Goal: Find specific page/section: Find specific page/section

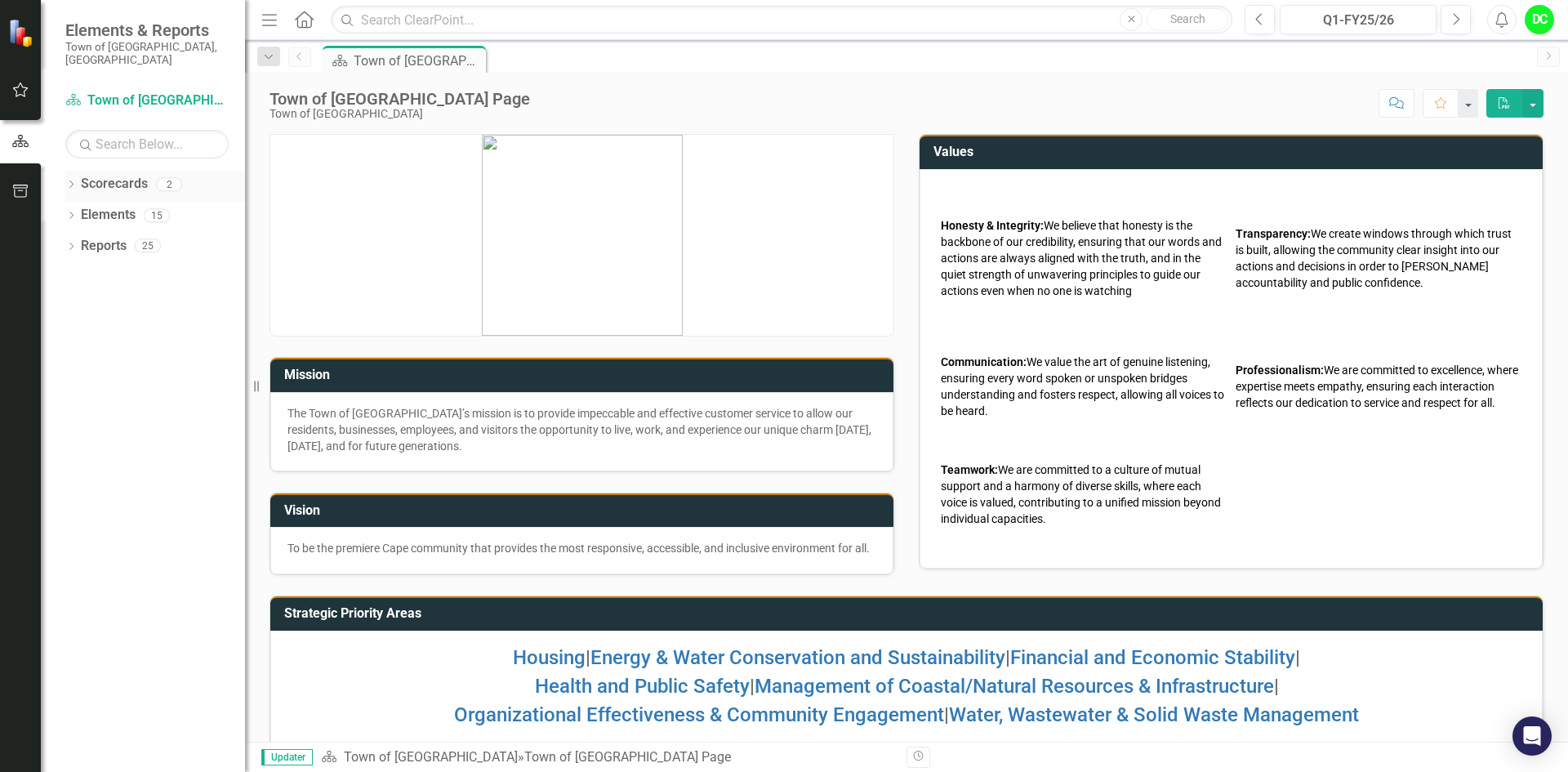
click at [72, 182] on icon "Dropdown" at bounding box center [72, 186] width 12 height 9
click at [161, 206] on link "Town of [GEOGRAPHIC_DATA]" at bounding box center [167, 215] width 155 height 19
click at [84, 210] on icon "Dropdown" at bounding box center [80, 215] width 12 height 10
click at [124, 237] on link "Law Department" at bounding box center [175, 246] width 139 height 19
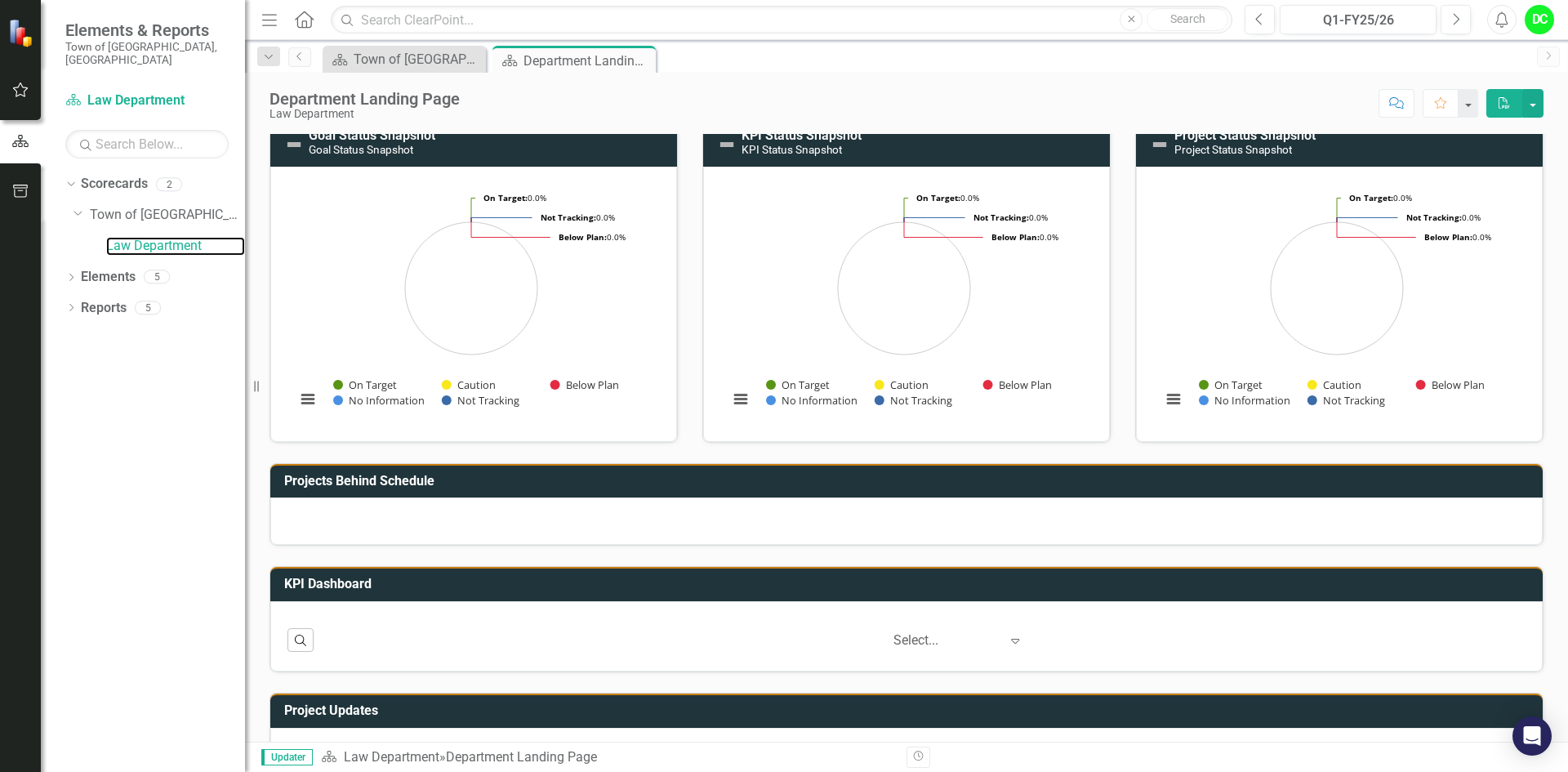
scroll to position [171, 0]
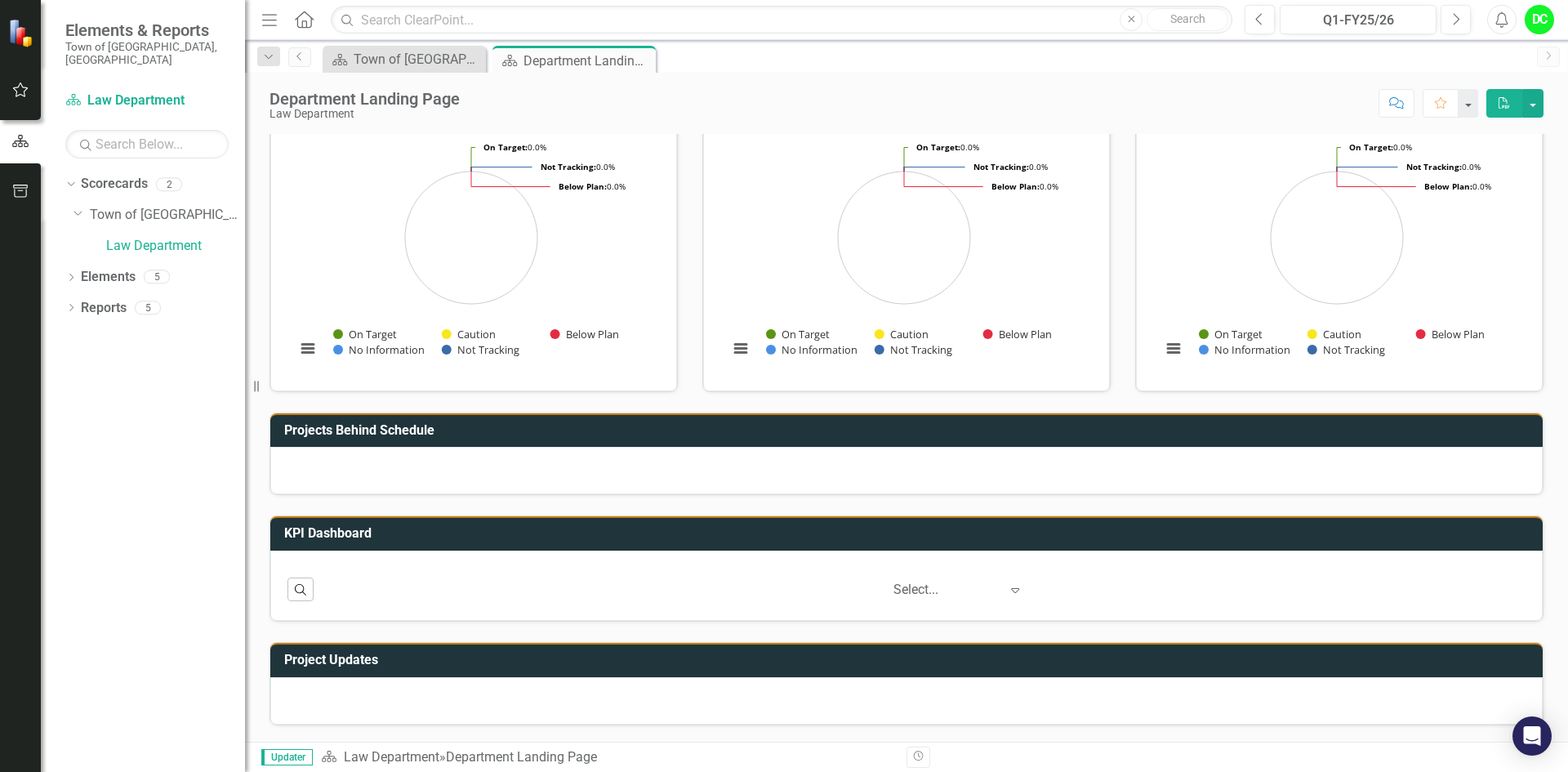
click at [1007, 588] on icon "Expand" at bounding box center [1015, 589] width 17 height 13
click at [559, 60] on div "Department Landing Page" at bounding box center [567, 61] width 87 height 21
click at [560, 60] on div "Department Landing Page" at bounding box center [567, 61] width 87 height 21
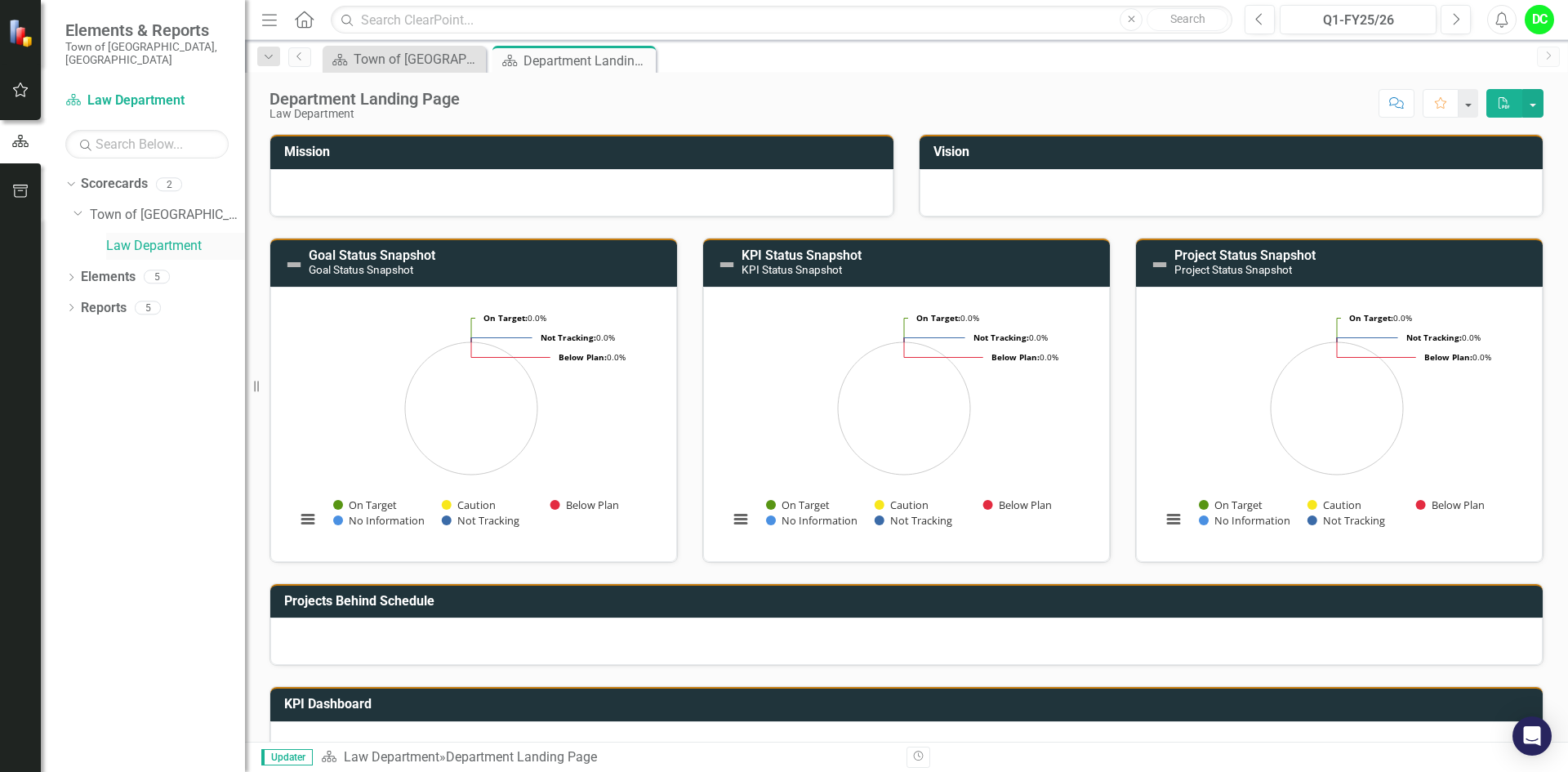
click at [166, 238] on link "Law Department" at bounding box center [175, 246] width 139 height 19
click at [73, 274] on icon "Dropdown" at bounding box center [72, 278] width 12 height 9
click at [138, 299] on link "Goal Goals" at bounding box center [117, 307] width 56 height 19
click at [79, 304] on icon "Dropdown" at bounding box center [80, 308] width 12 height 9
click at [156, 327] on div "Enhance operational effectiveness and efficiency." at bounding box center [180, 334] width 130 height 15
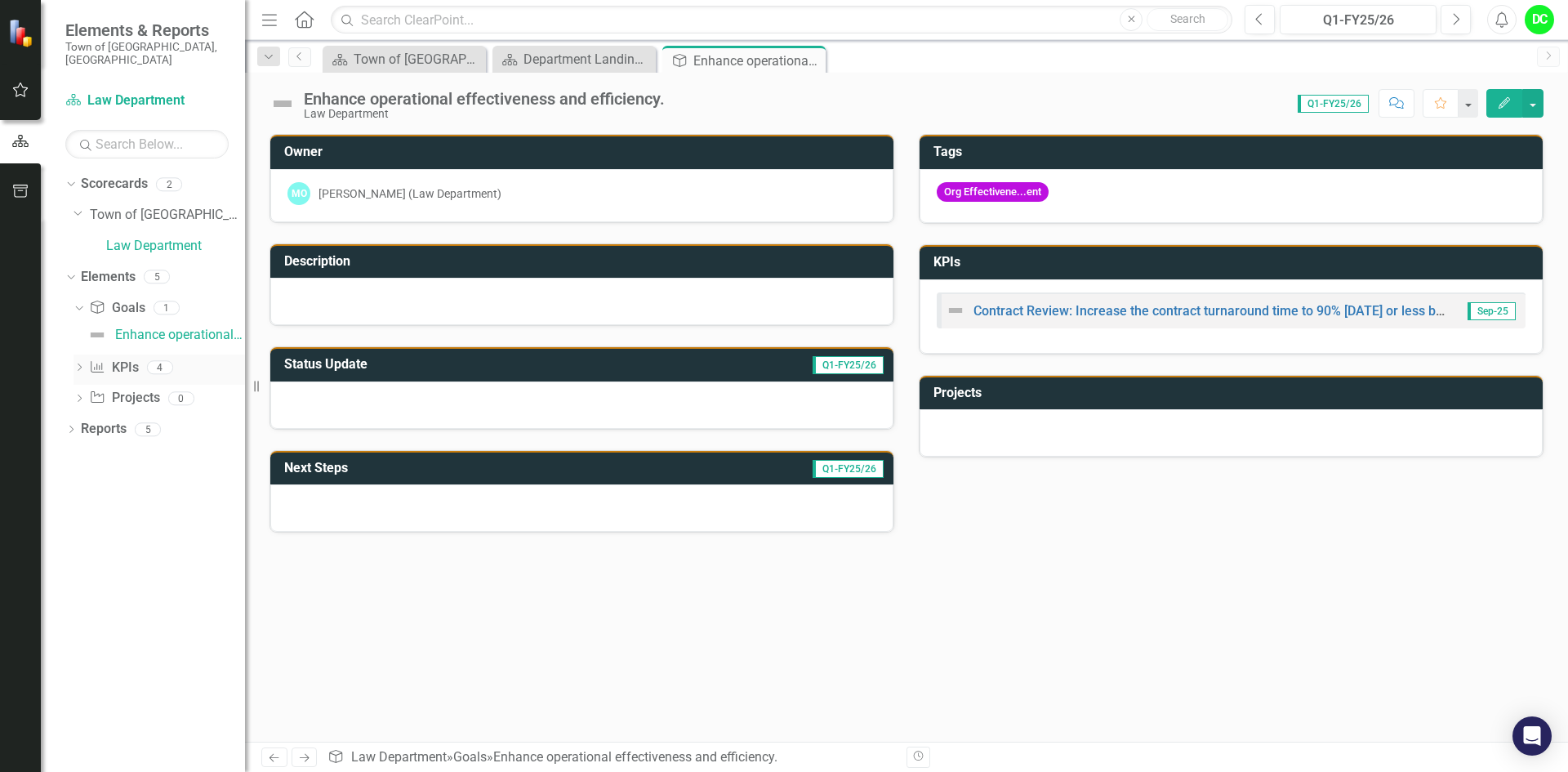
click at [81, 364] on icon "Dropdown" at bounding box center [80, 368] width 12 height 9
click at [203, 358] on div "Contract Review: Increase the contract turnaround time to 90% [DATE] or less by…" at bounding box center [180, 365] width 130 height 15
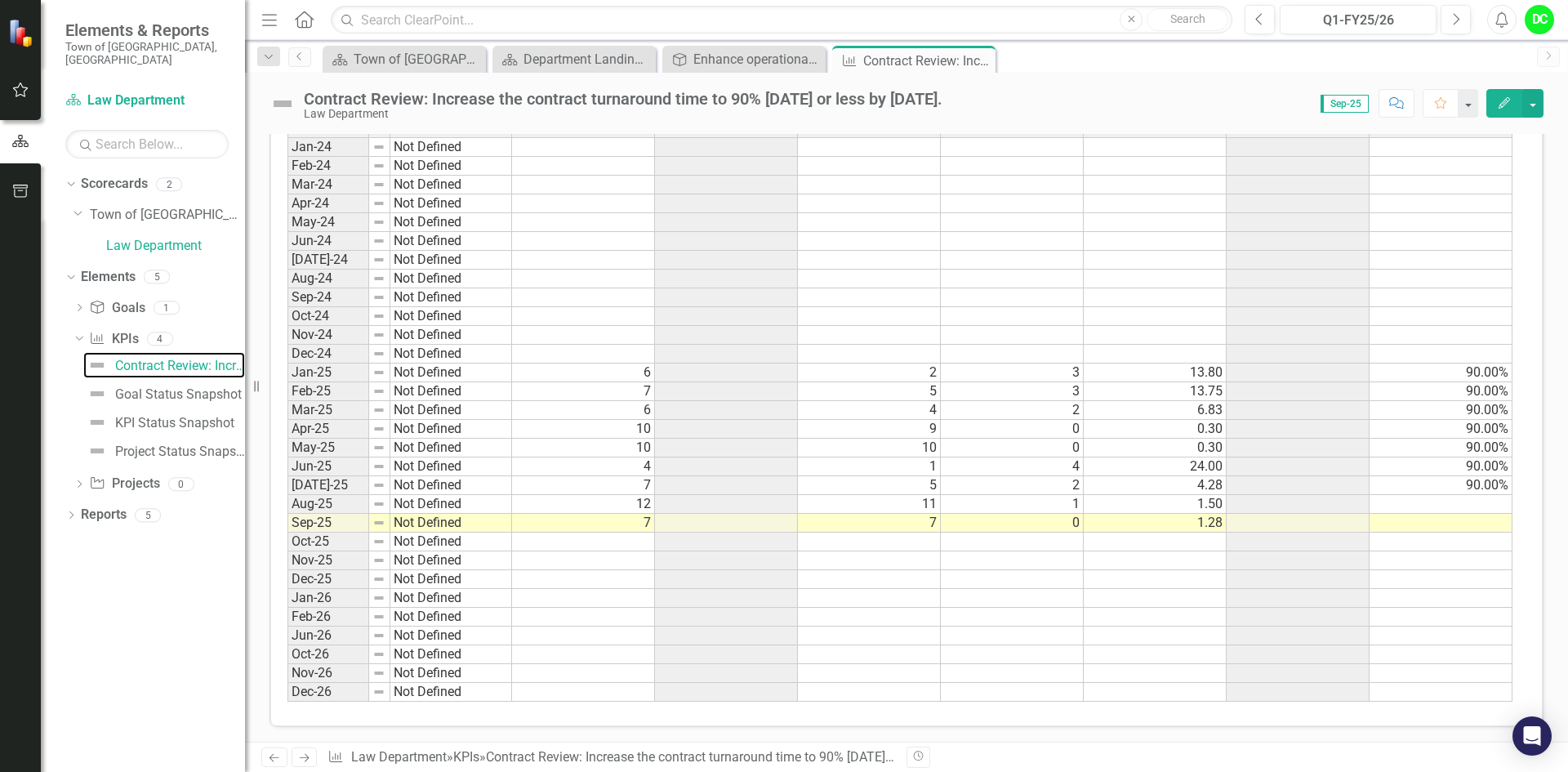
scroll to position [869, 0]
click at [150, 387] on div "Goal Status Snapshot" at bounding box center [178, 394] width 127 height 15
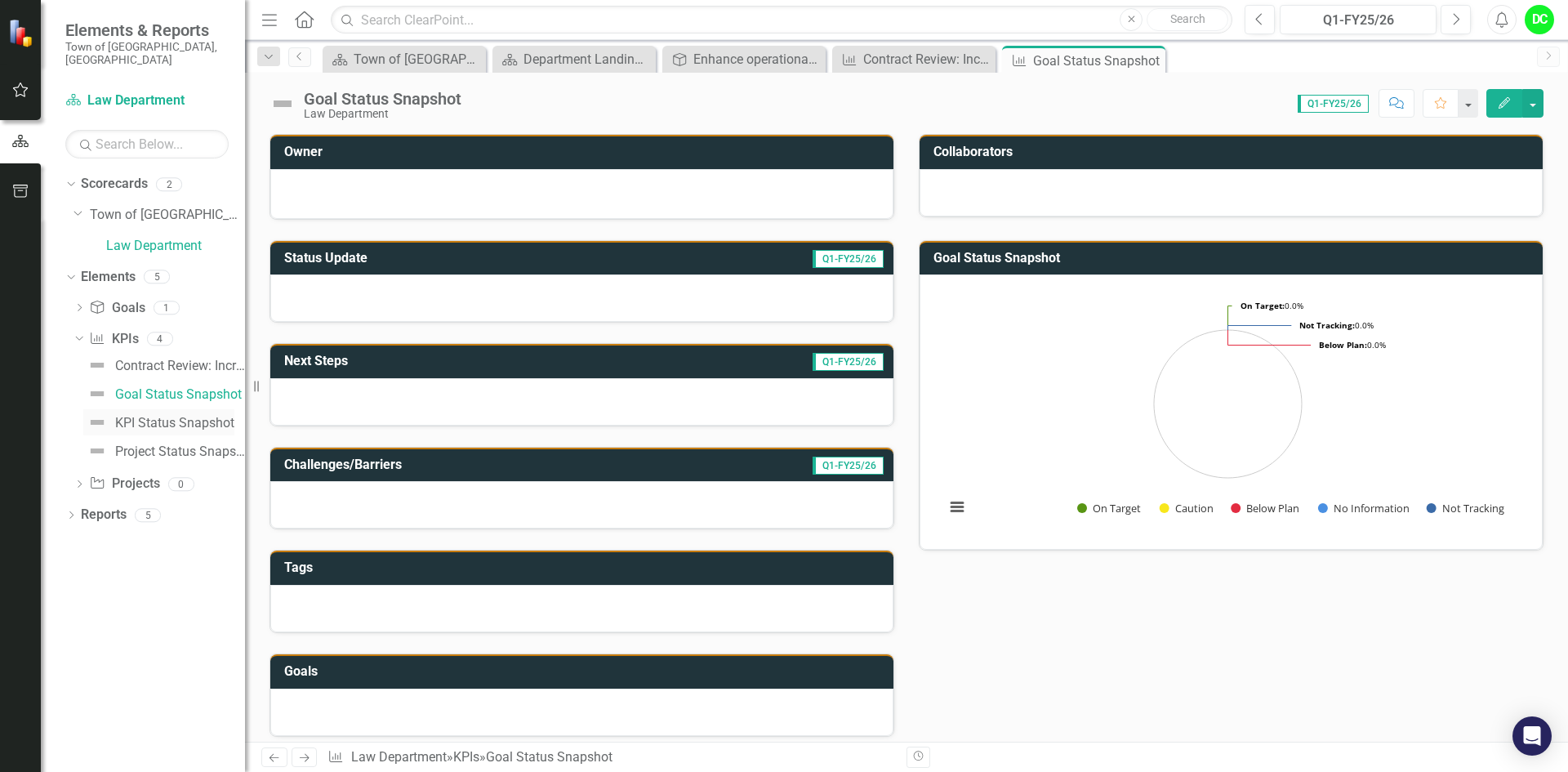
click at [150, 415] on div "KPI Status Snapshot" at bounding box center [174, 422] width 119 height 15
click at [159, 444] on div "Project Status Snapshot" at bounding box center [180, 451] width 130 height 15
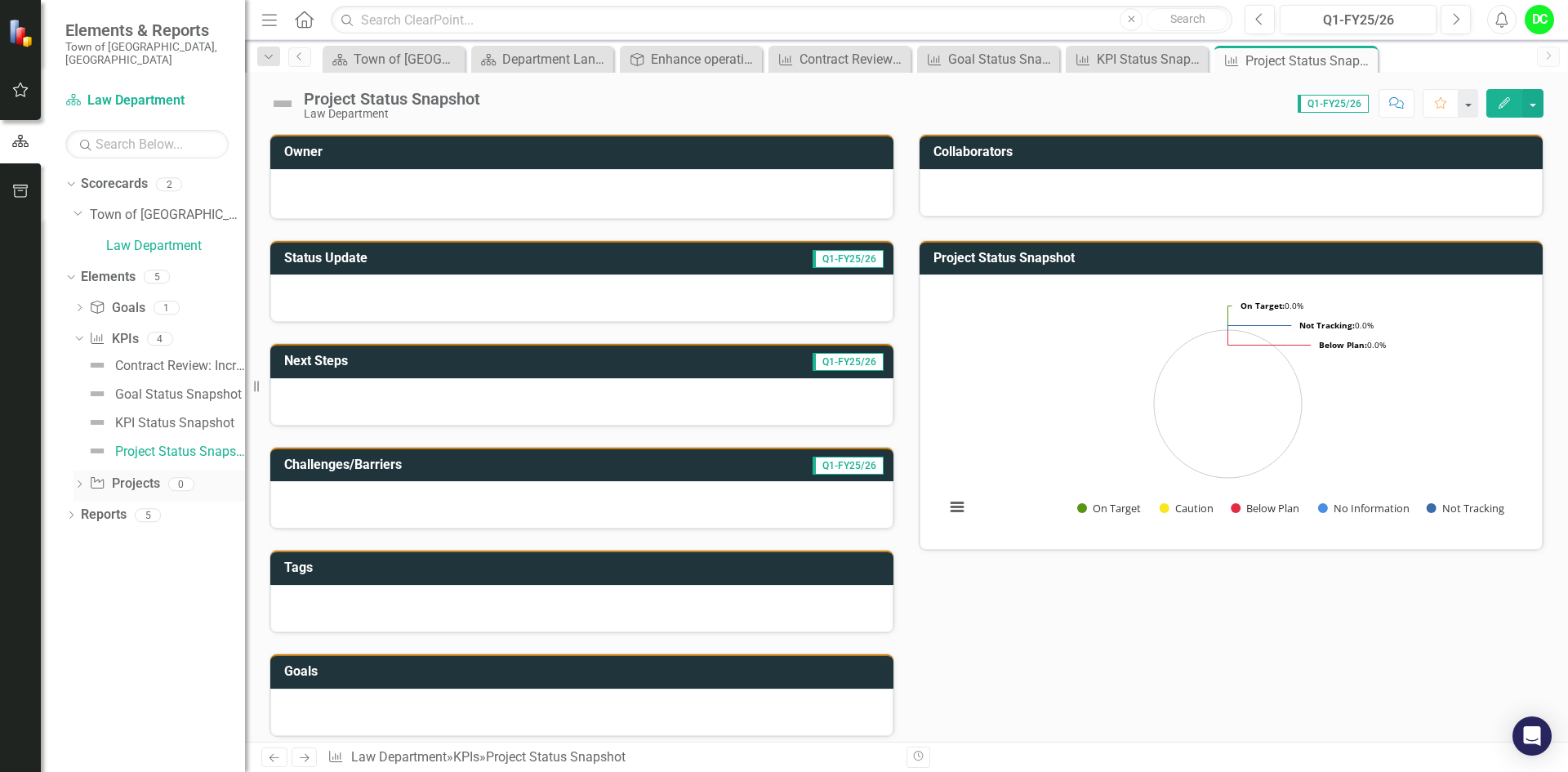
click at [79, 481] on icon "Dropdown" at bounding box center [80, 485] width 12 height 9
click at [75, 398] on icon "Dropdown" at bounding box center [72, 402] width 12 height 9
click at [156, 419] on link "Scorecard Scorecard" at bounding box center [130, 428] width 83 height 19
click at [75, 516] on icon "Dropdown" at bounding box center [79, 520] width 12 height 9
click at [187, 237] on link "Law Department" at bounding box center [175, 246] width 139 height 19
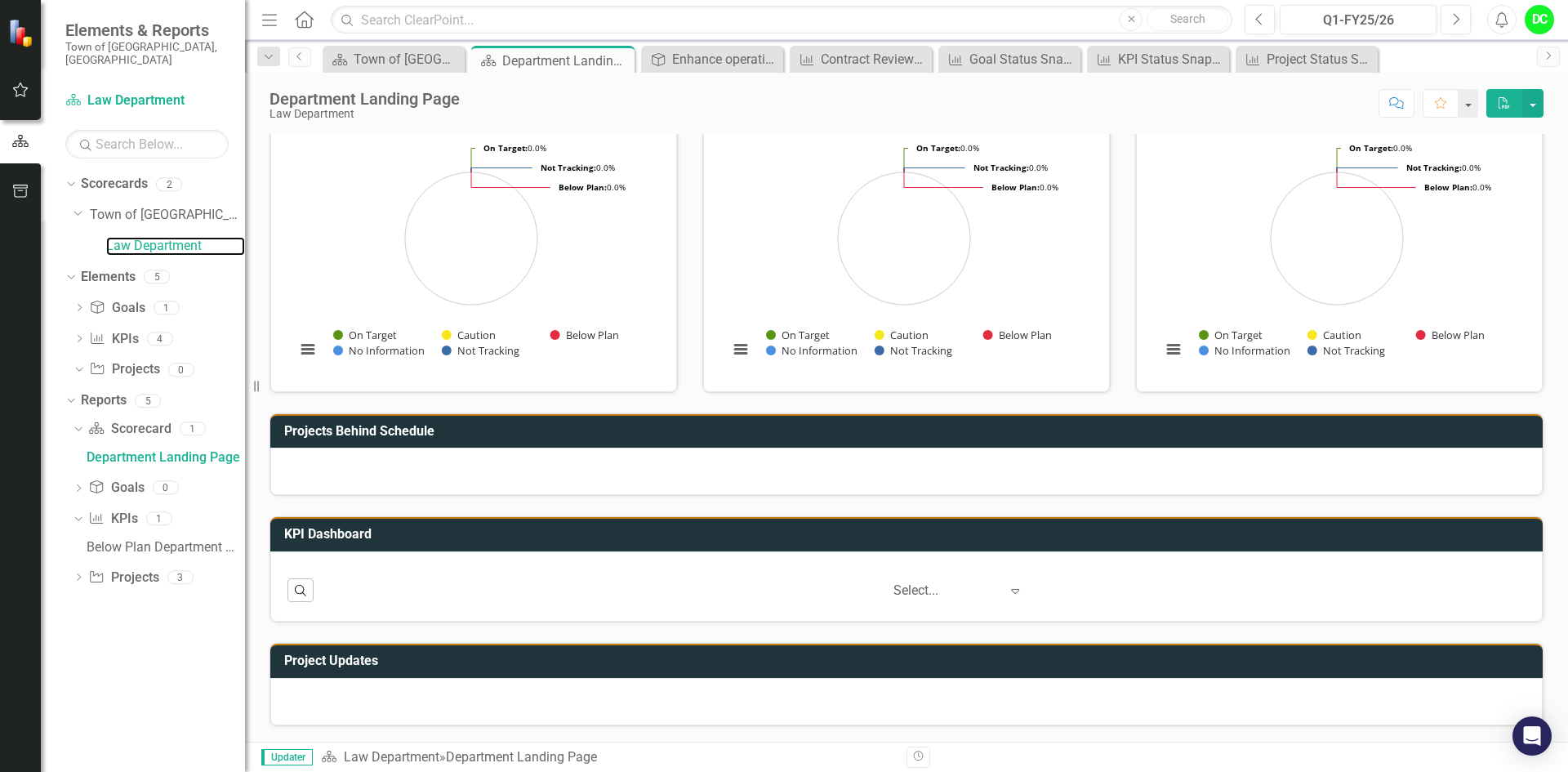
scroll to position [171, 0]
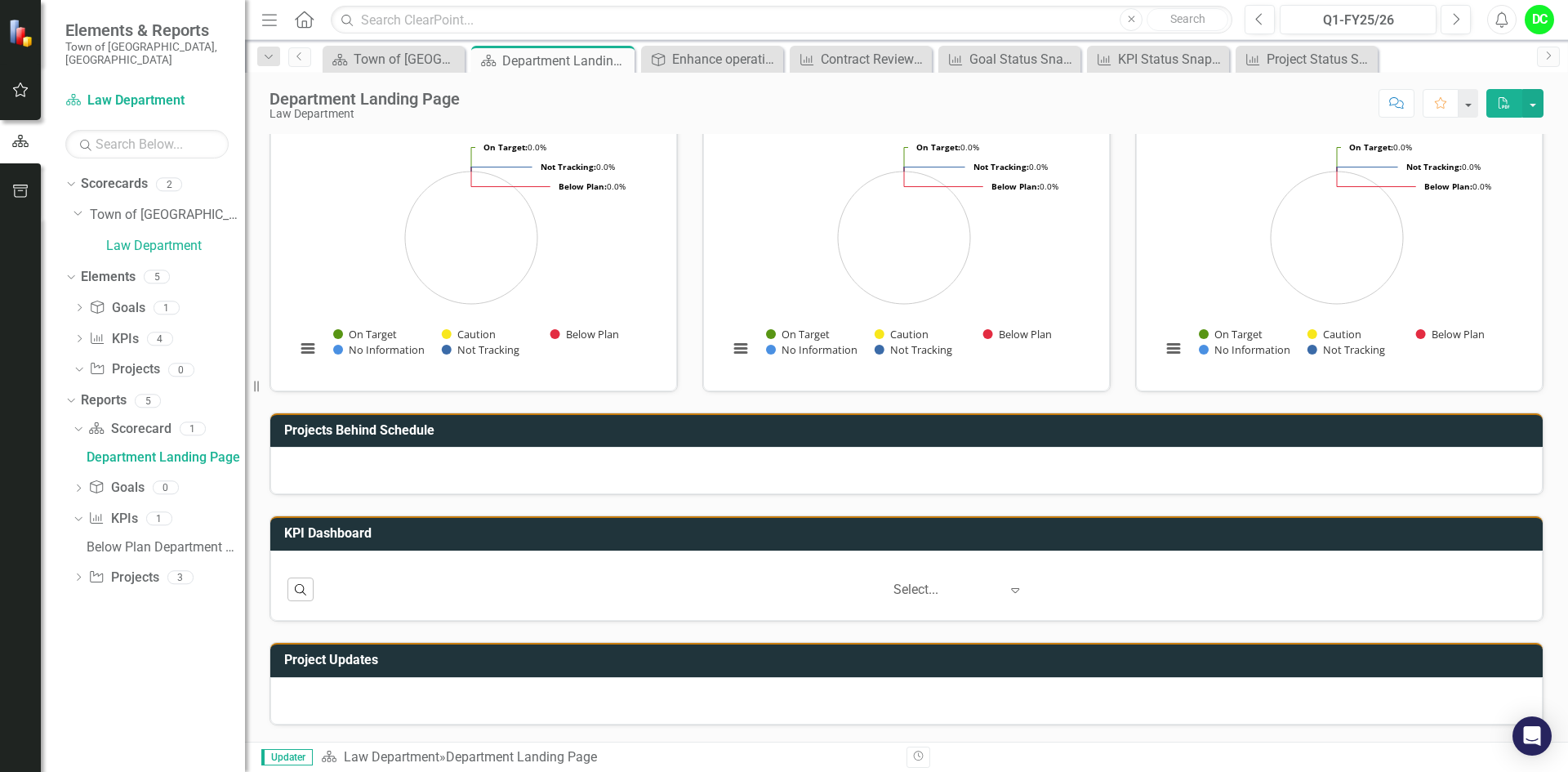
click at [1007, 593] on icon "Expand" at bounding box center [1015, 589] width 17 height 13
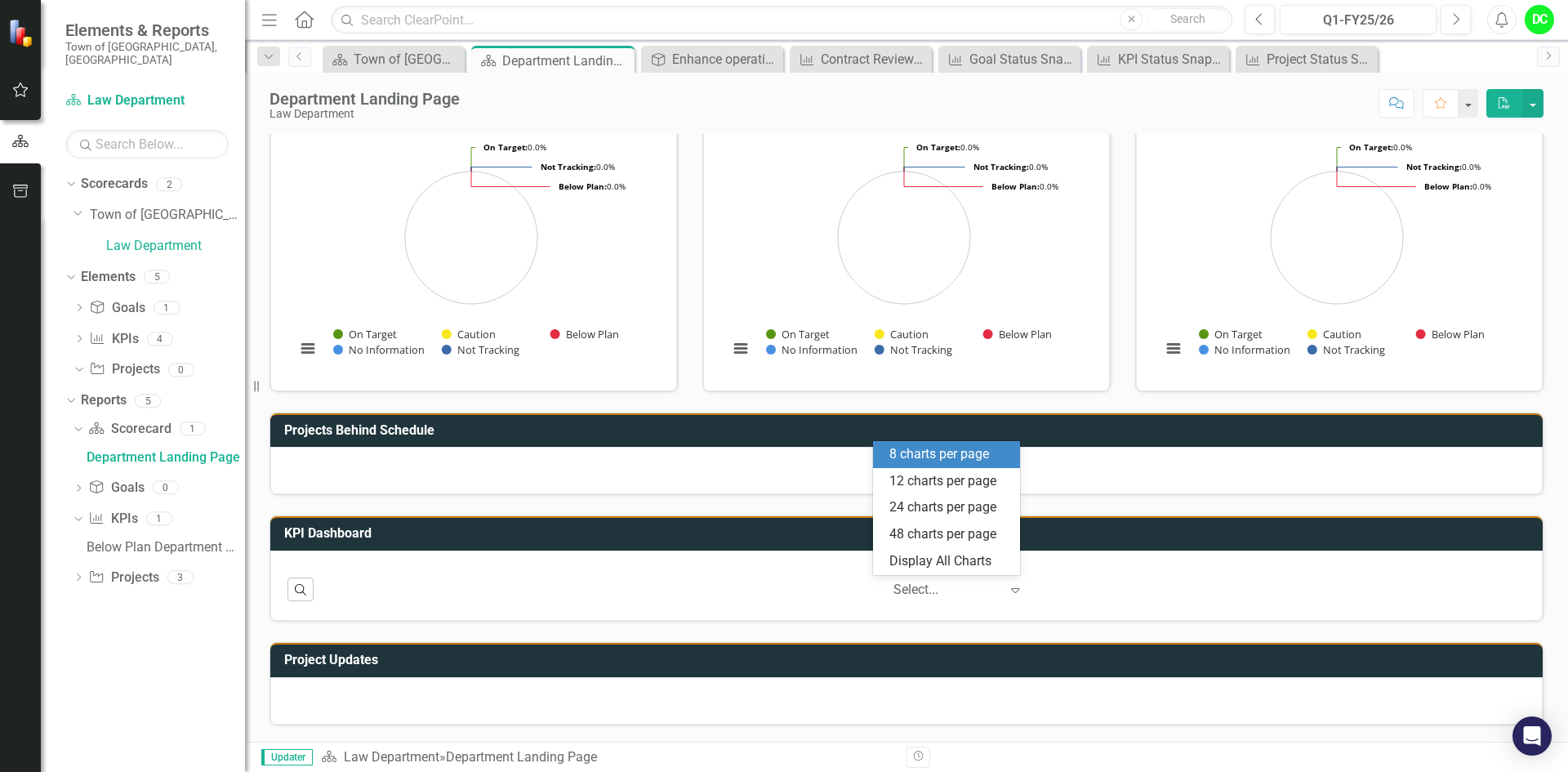
click at [967, 461] on div "8 charts per page" at bounding box center [949, 454] width 121 height 19
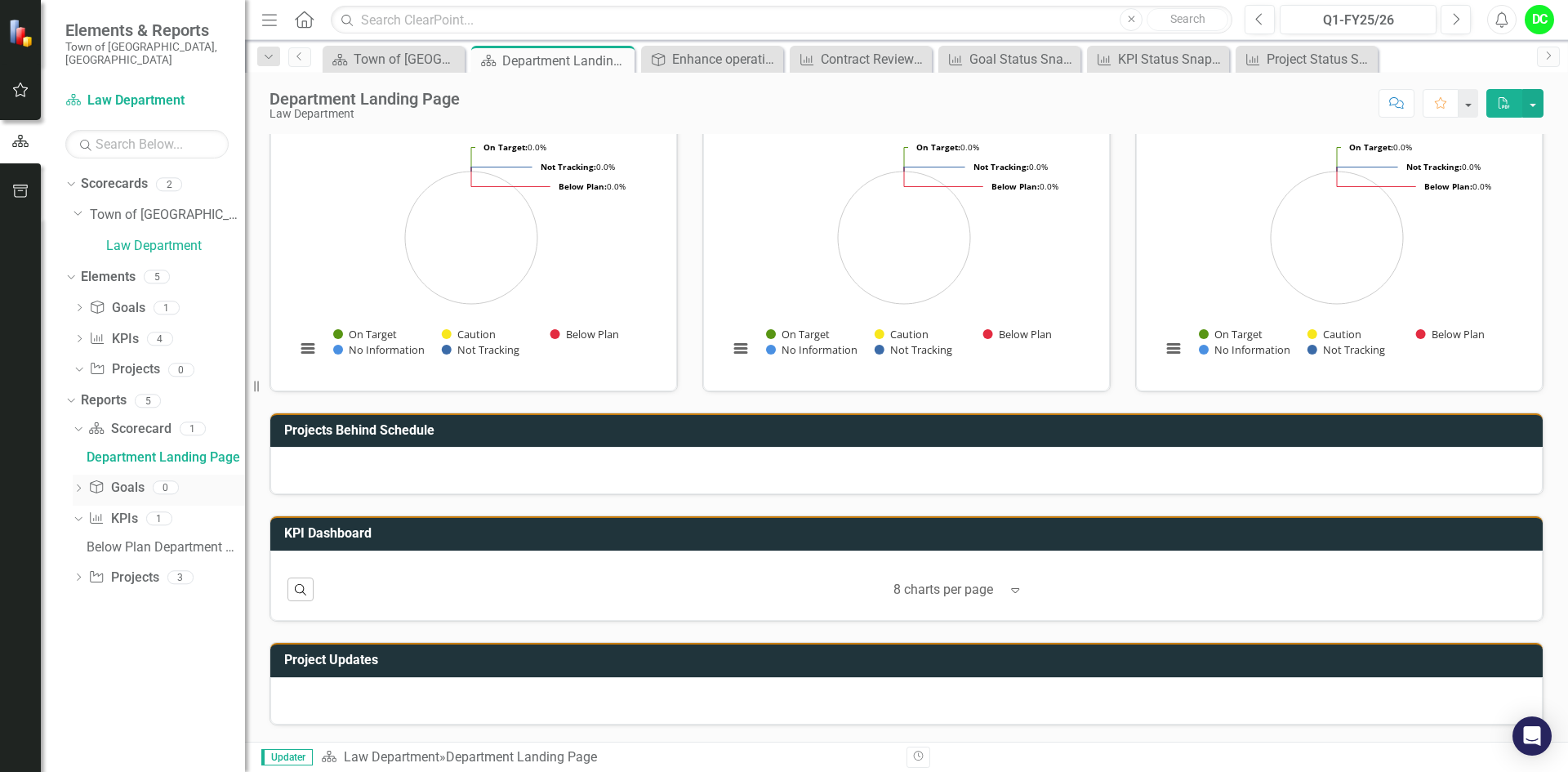
click at [79, 485] on icon "Dropdown" at bounding box center [79, 489] width 12 height 9
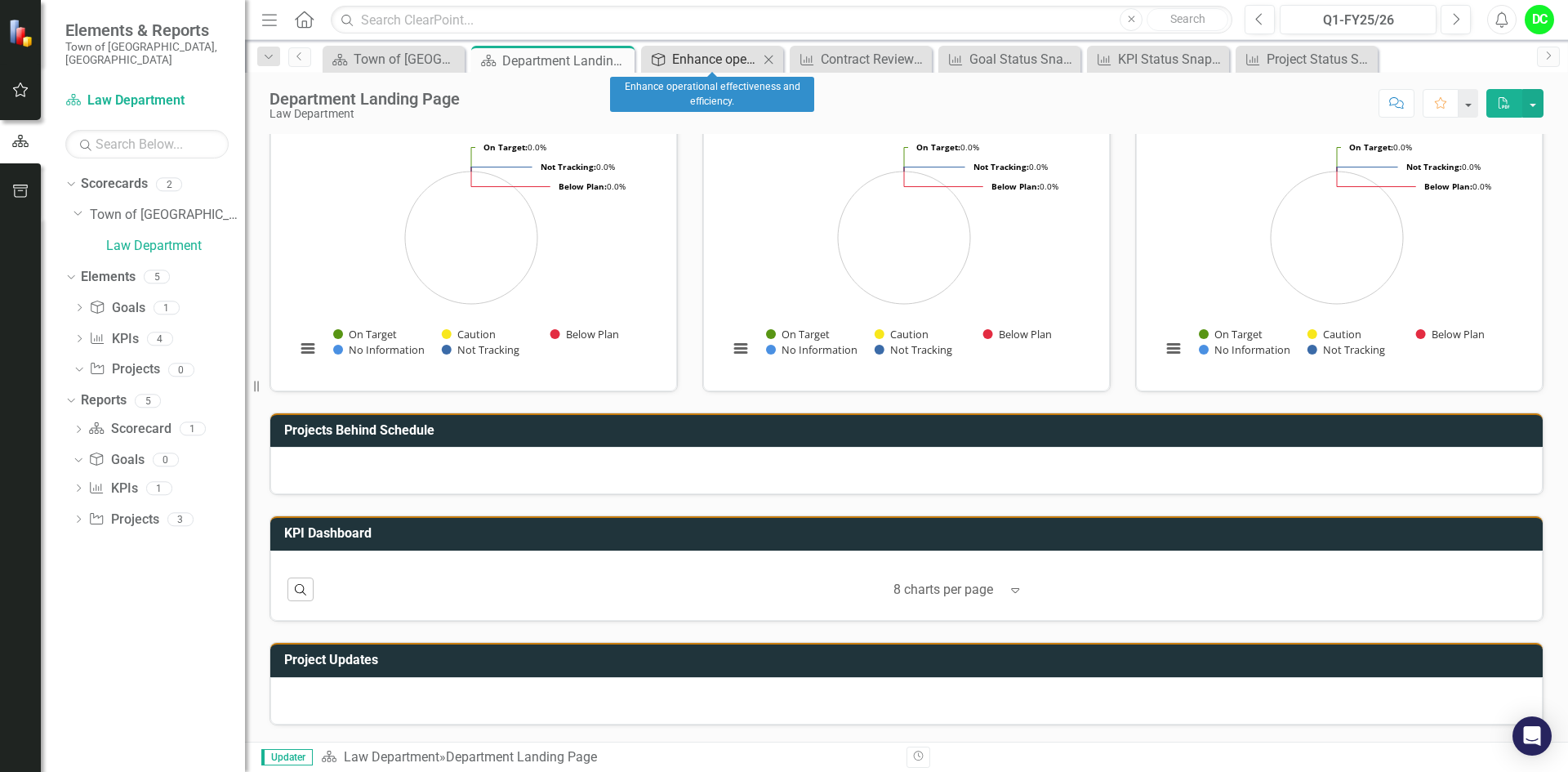
click at [696, 63] on div "Enhance operational effectiveness and efficiency." at bounding box center [715, 59] width 86 height 21
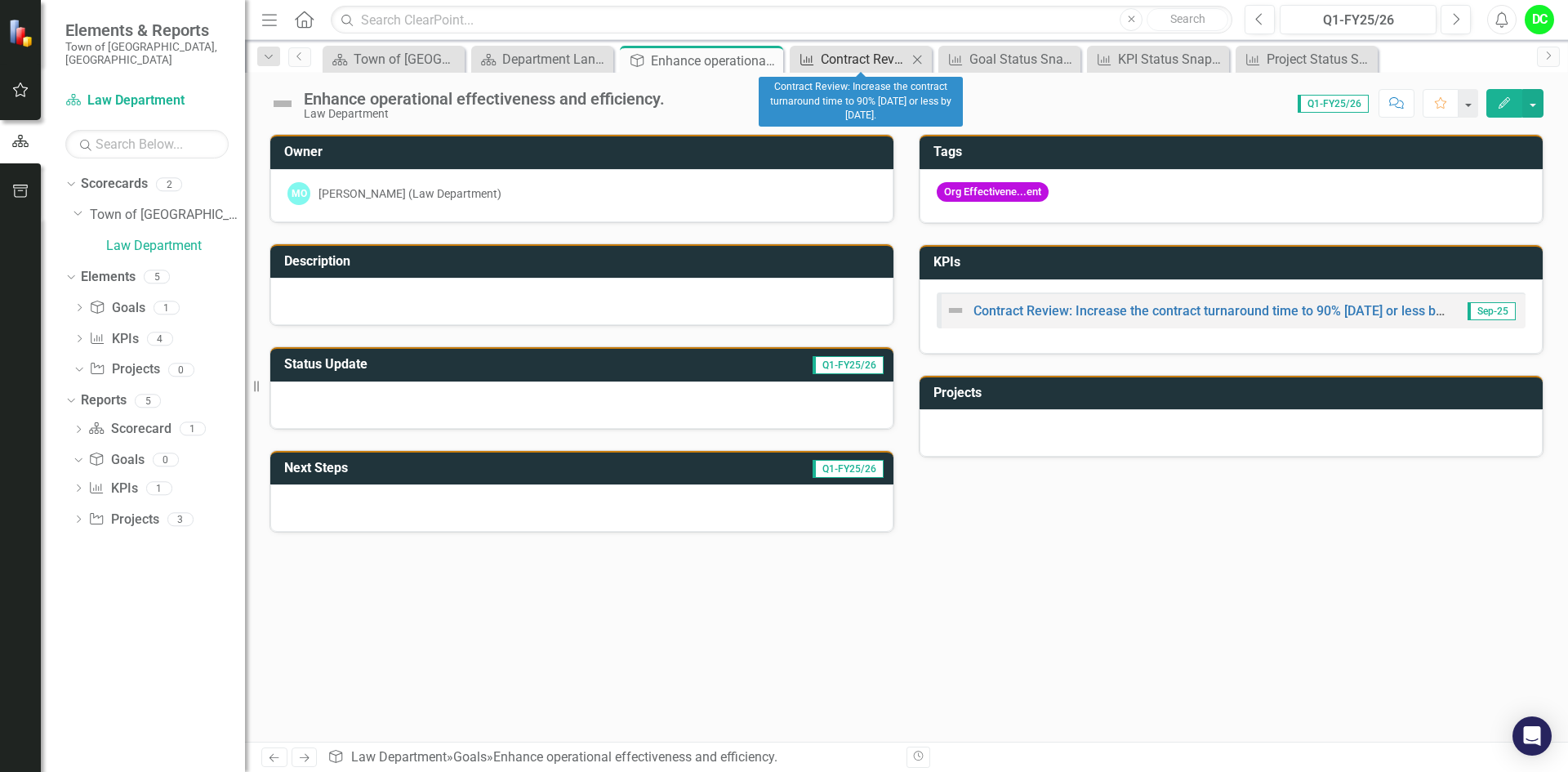
click at [879, 66] on div "Contract Review: Increase the contract turnaround time to 90% [DATE] or less by…" at bounding box center [865, 59] width 86 height 21
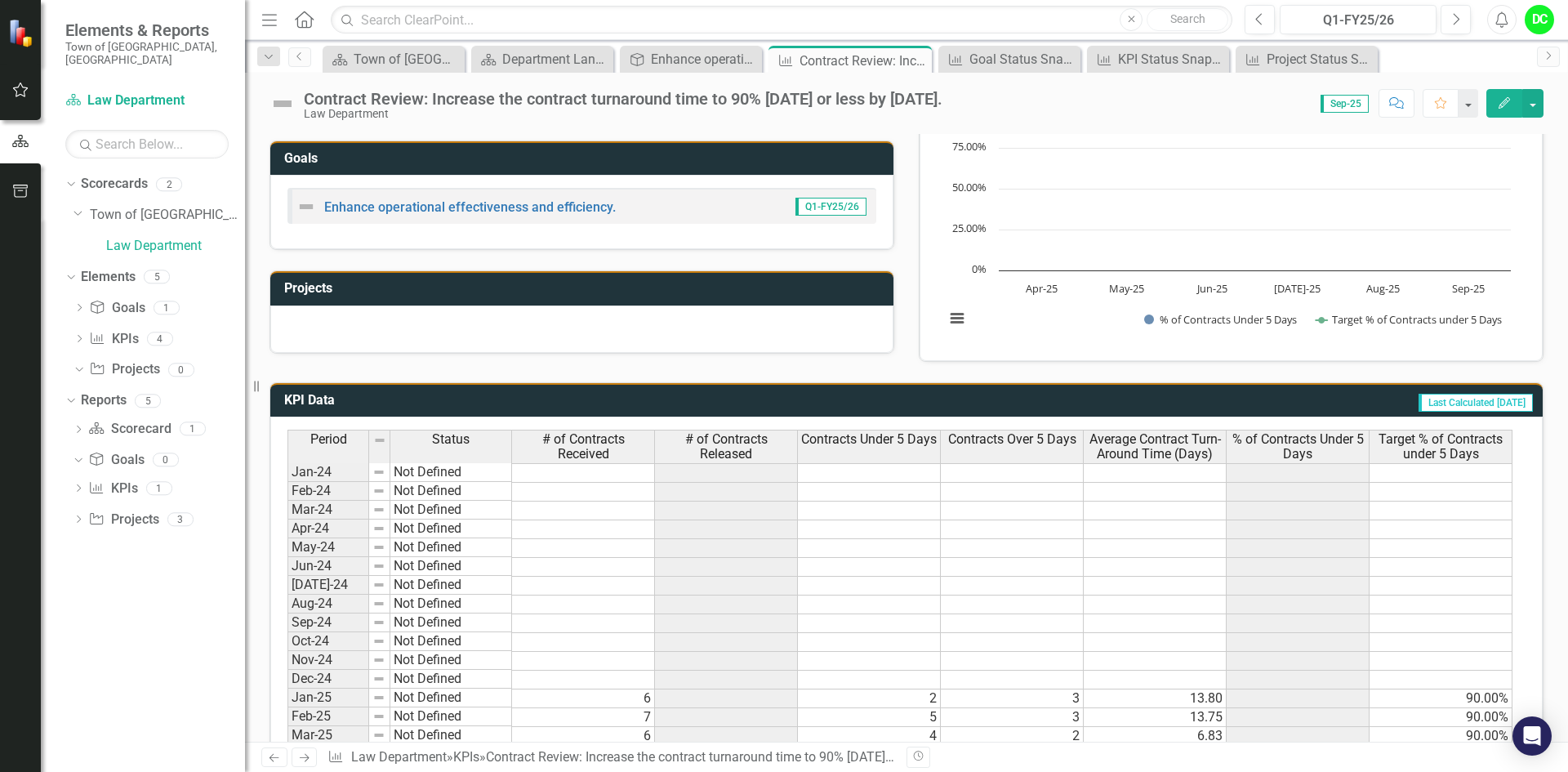
scroll to position [283, 0]
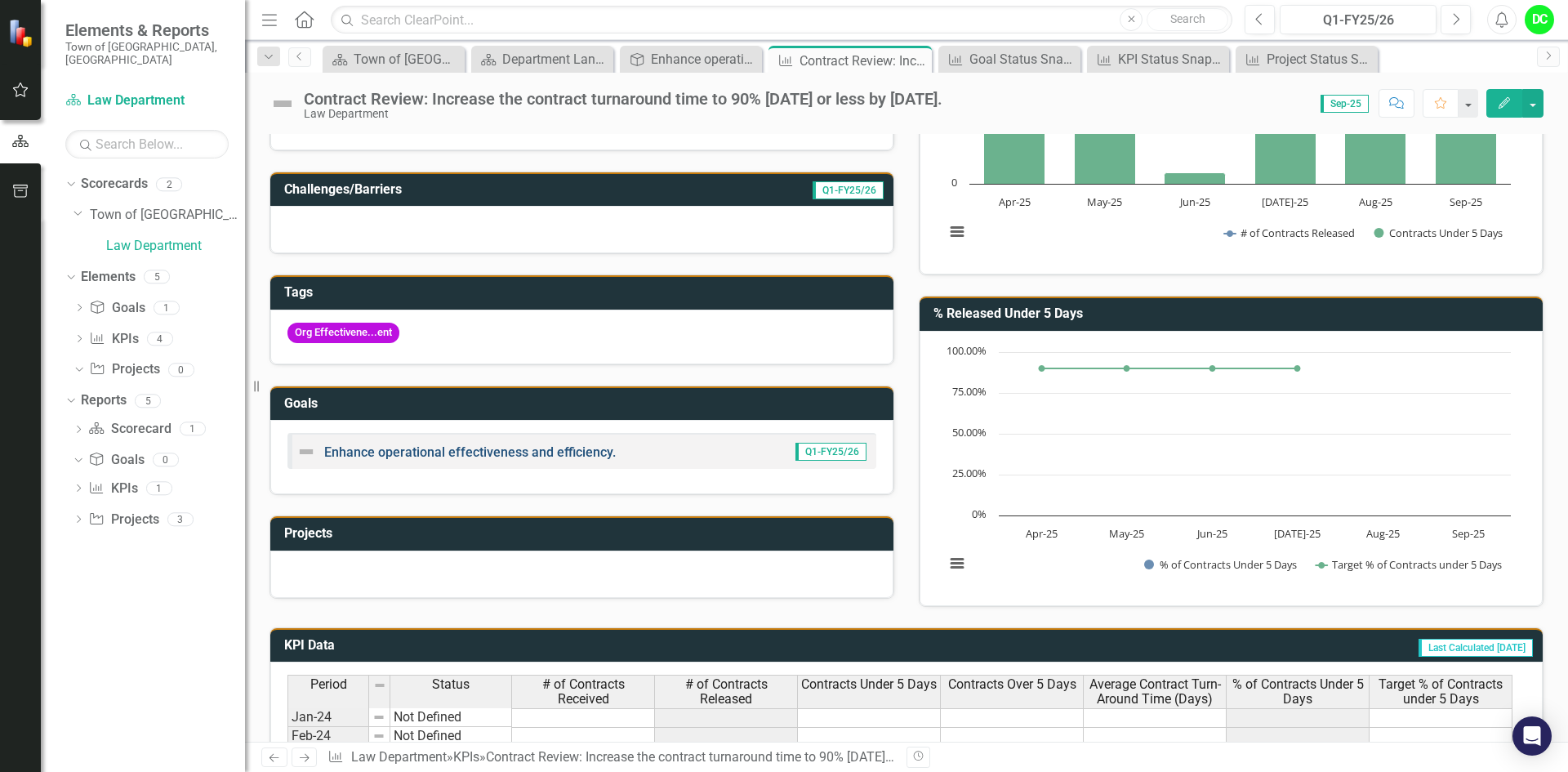
click at [355, 456] on link "Enhance operational effectiveness and efficiency." at bounding box center [470, 452] width 292 height 16
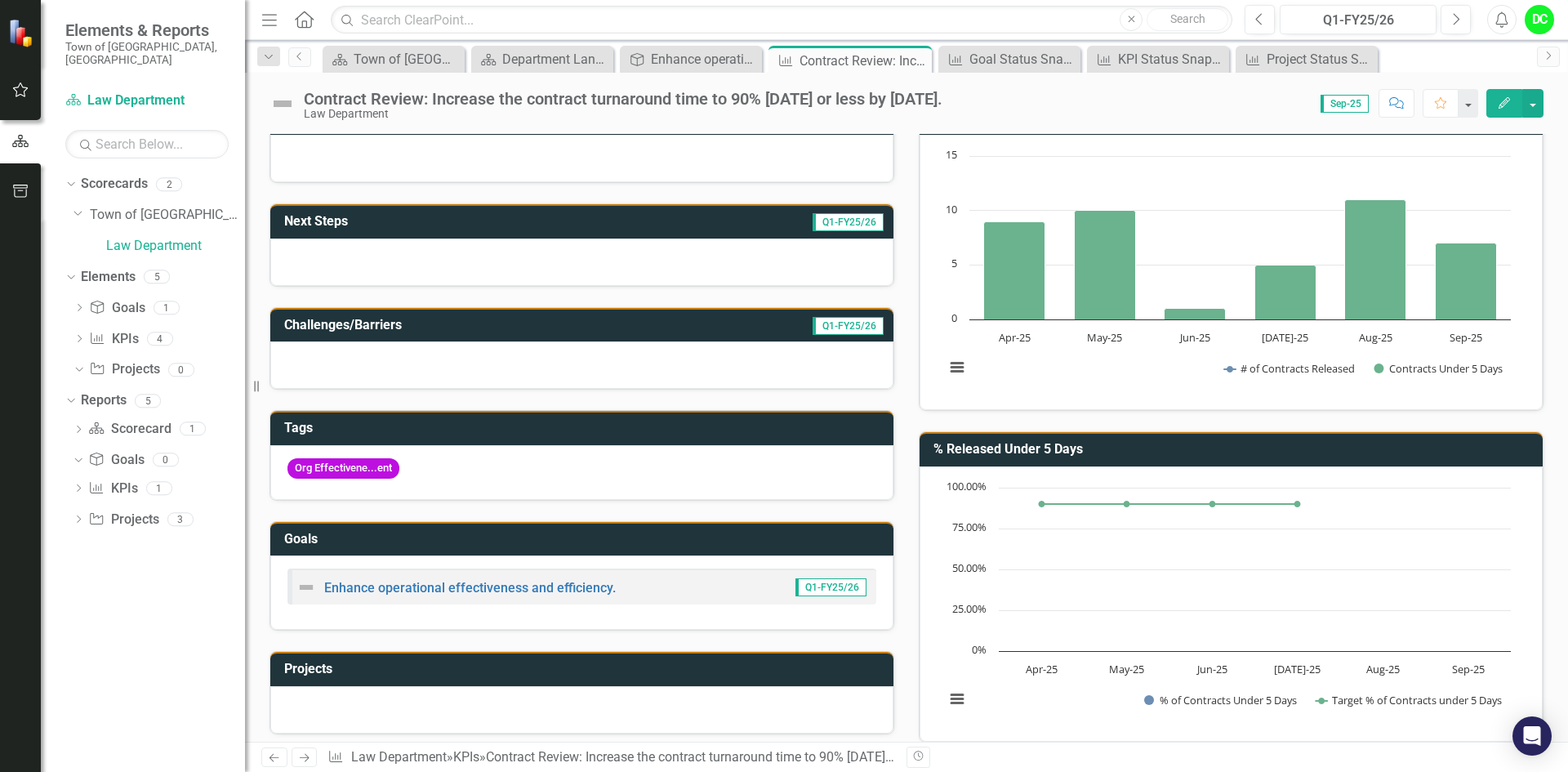
scroll to position [163, 0]
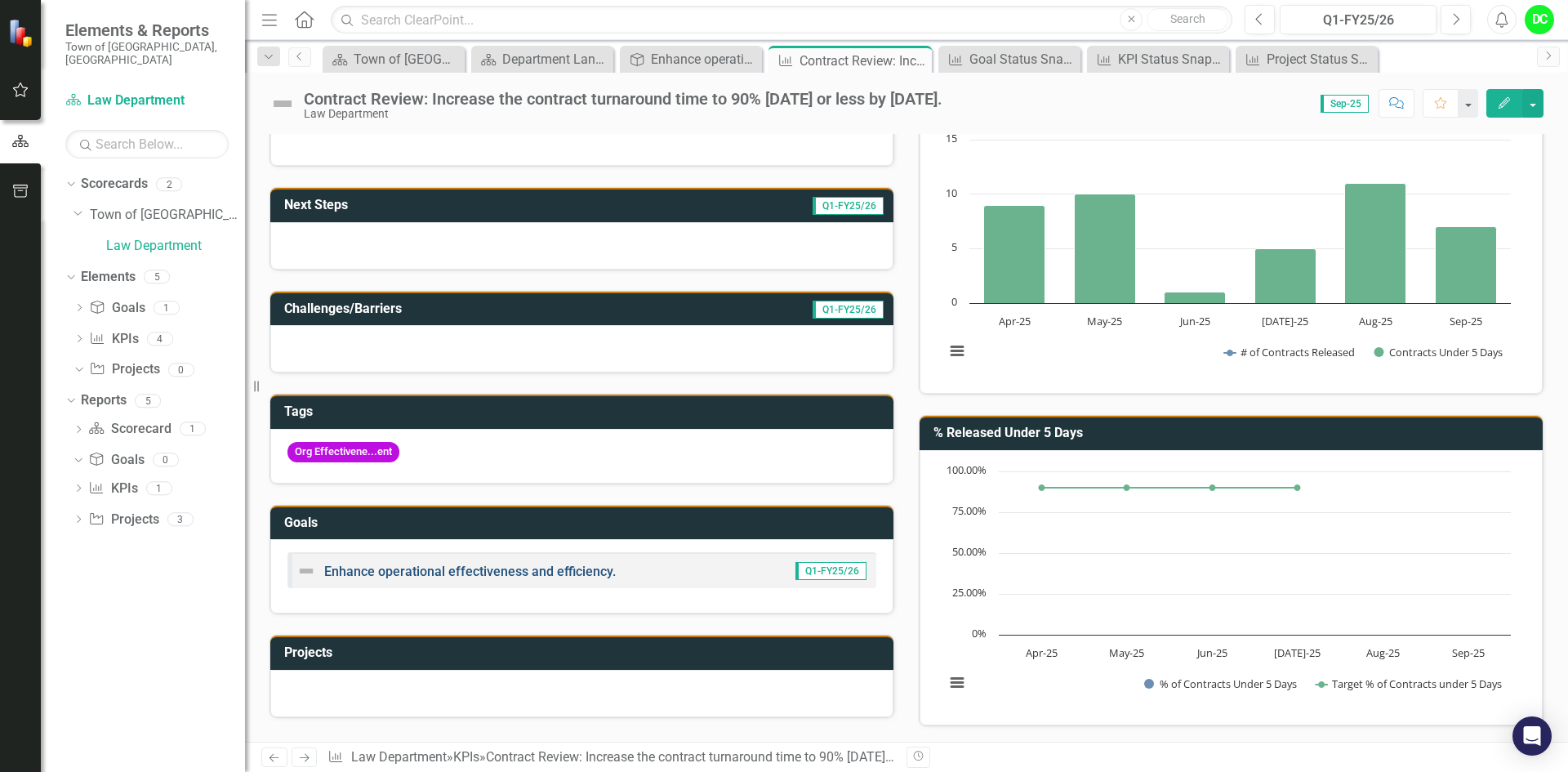
click at [524, 574] on link "Enhance operational effectiveness and efficiency." at bounding box center [470, 572] width 292 height 16
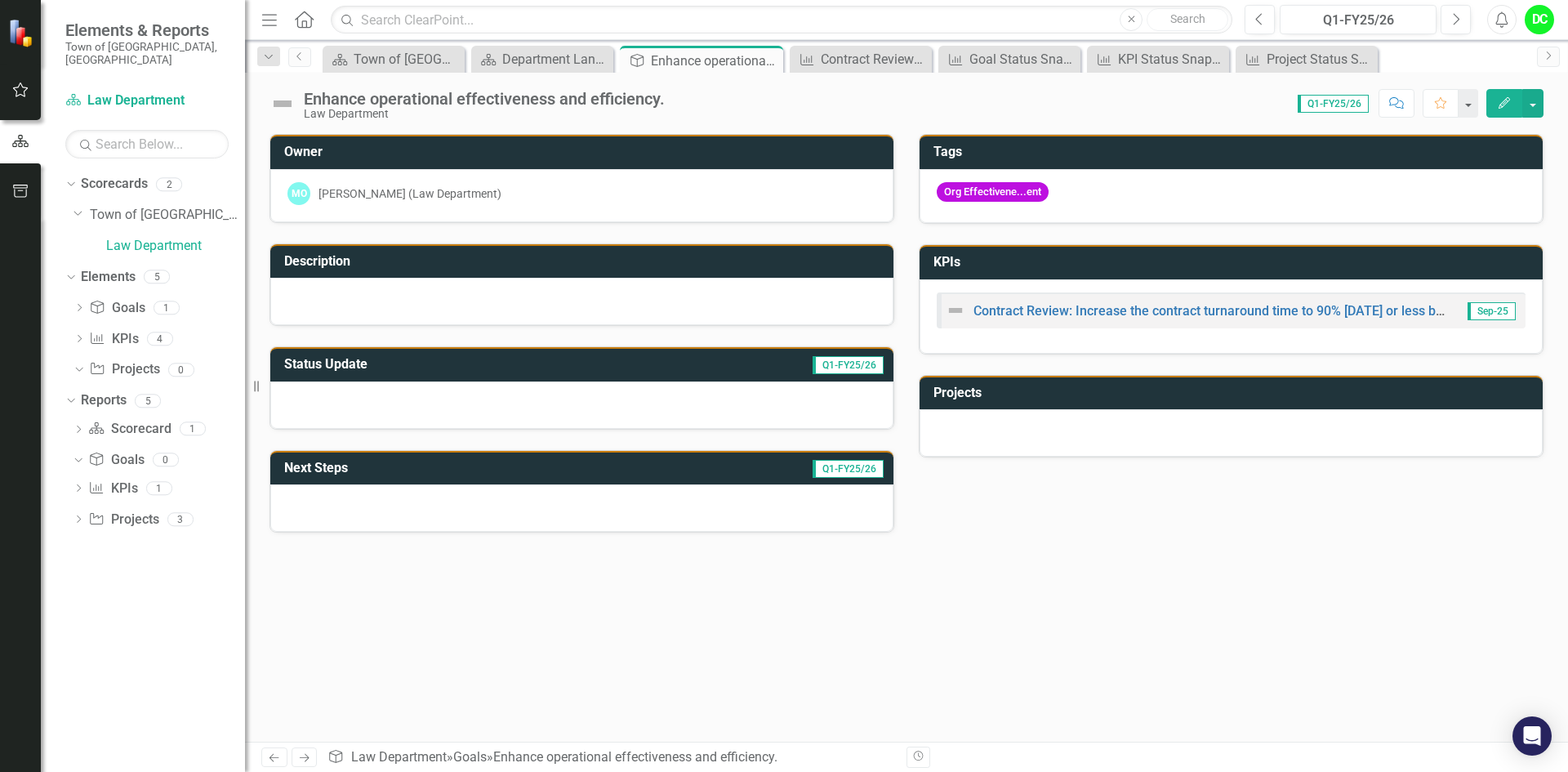
click at [1243, 435] on div at bounding box center [1231, 433] width 623 height 47
click at [1539, 106] on button "button" at bounding box center [1534, 103] width 22 height 28
click at [428, 291] on div at bounding box center [582, 302] width 623 height 47
click at [459, 404] on div at bounding box center [582, 405] width 623 height 47
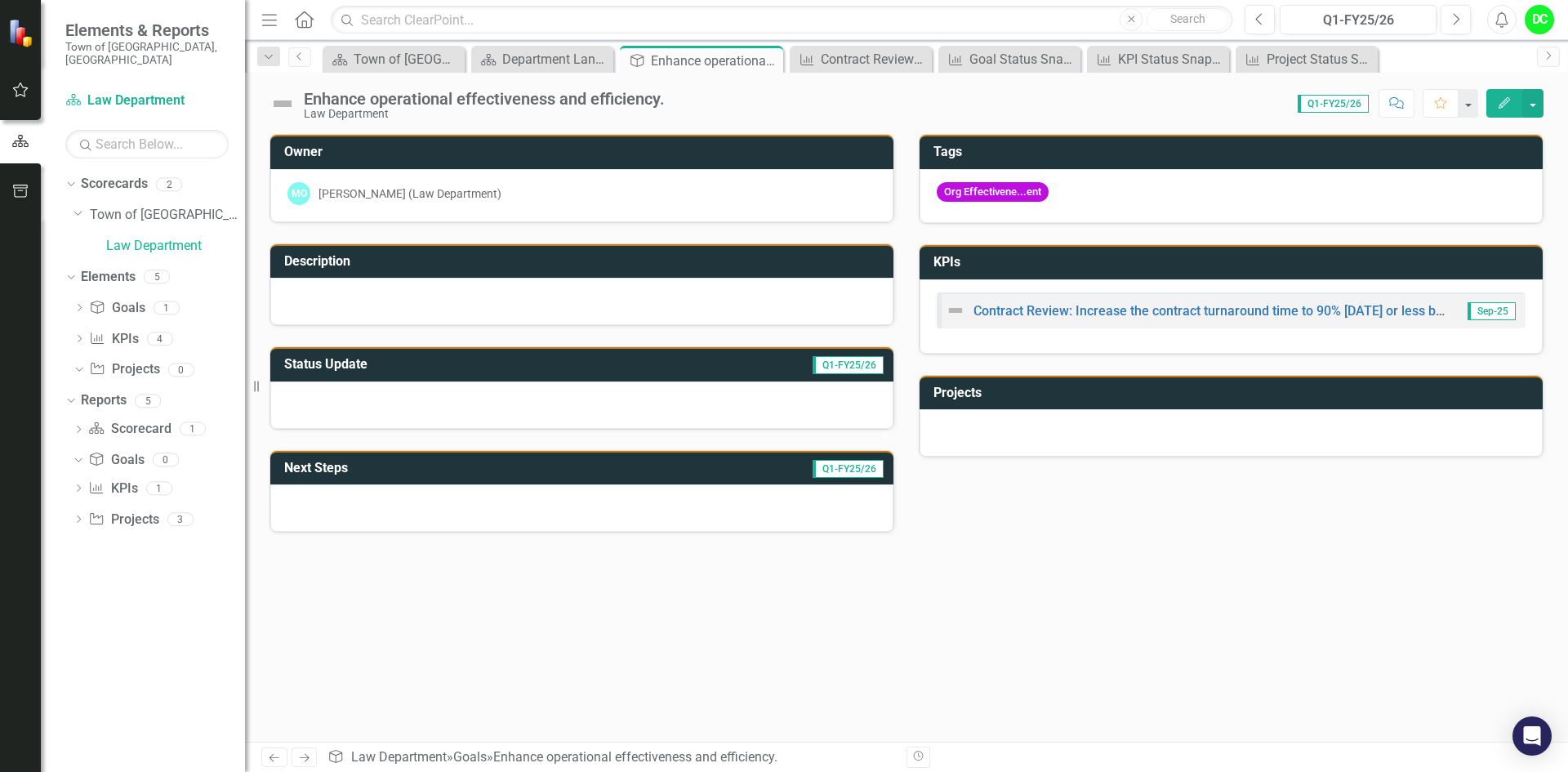
click at [459, 404] on div at bounding box center [582, 405] width 623 height 47
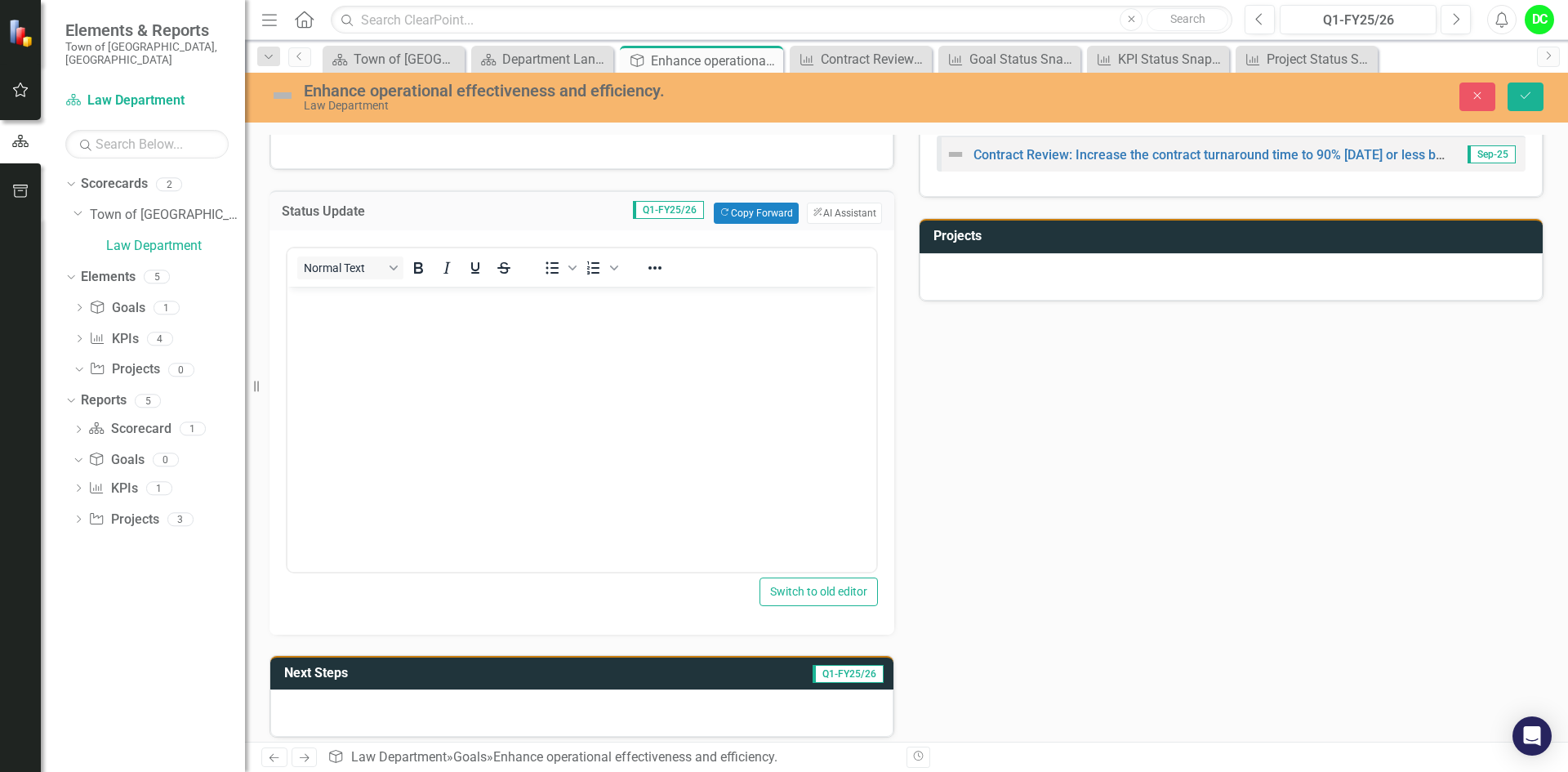
scroll to position [170, 0]
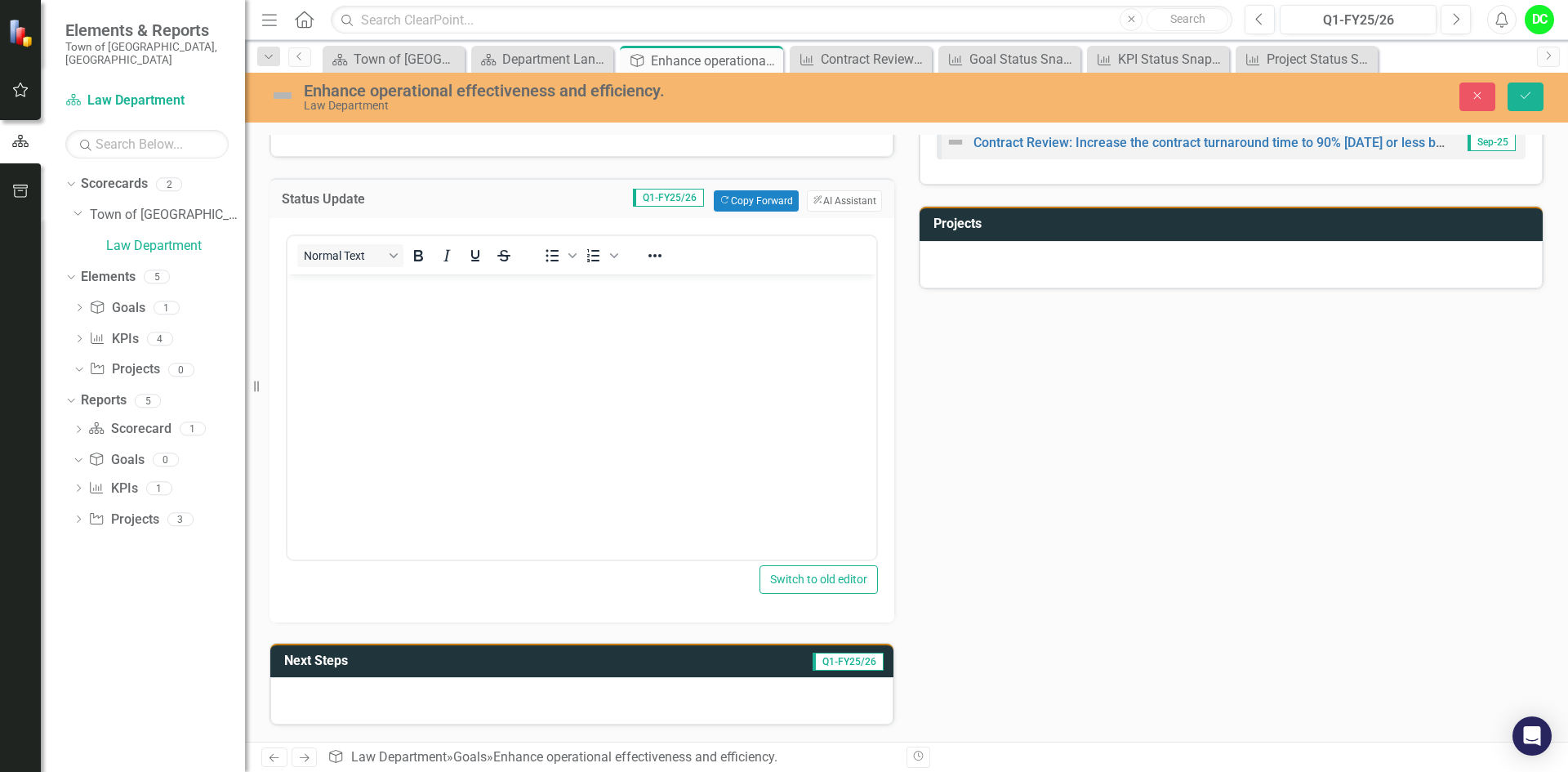
click at [447, 700] on div at bounding box center [582, 700] width 623 height 47
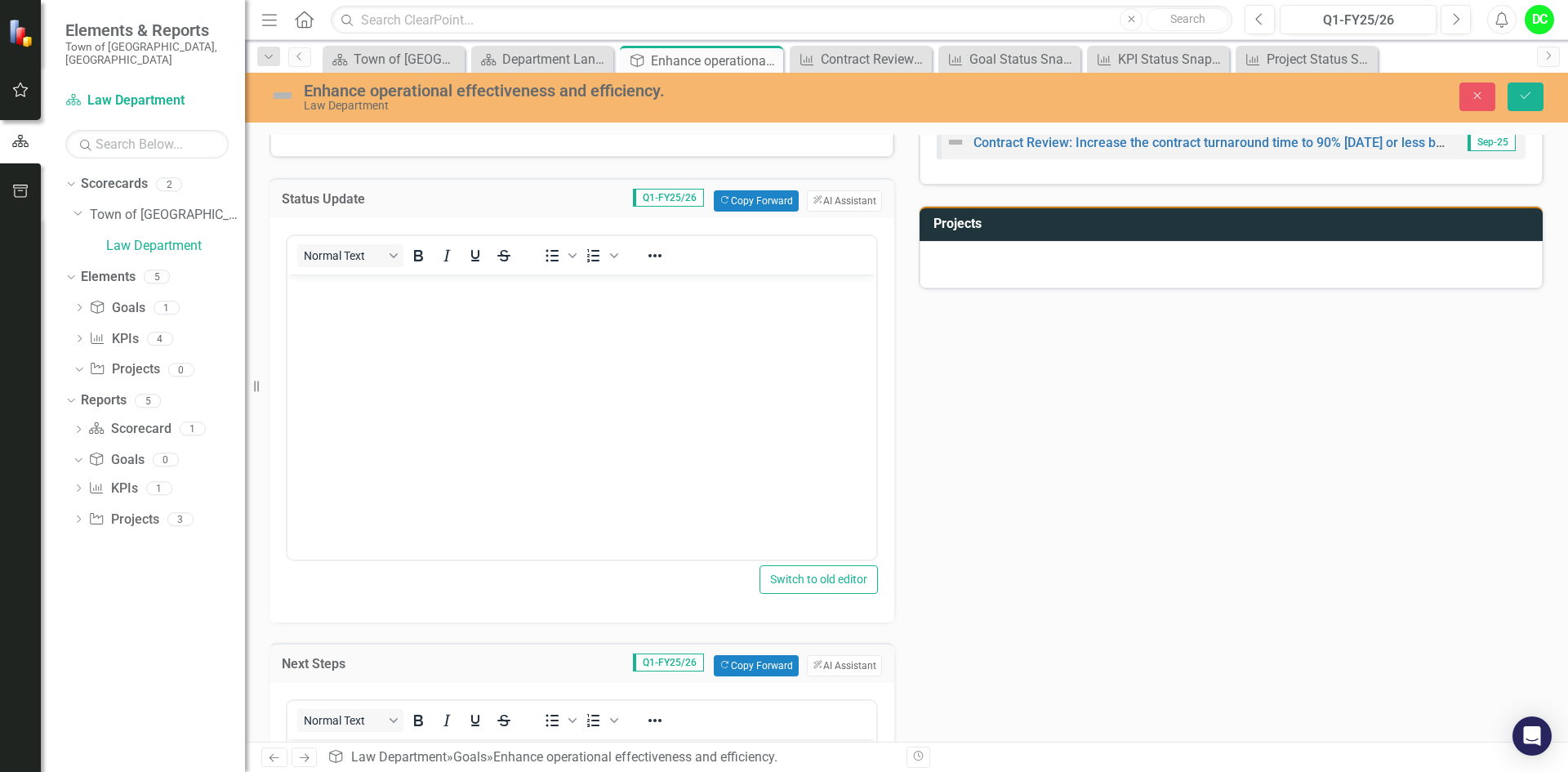
scroll to position [0, 0]
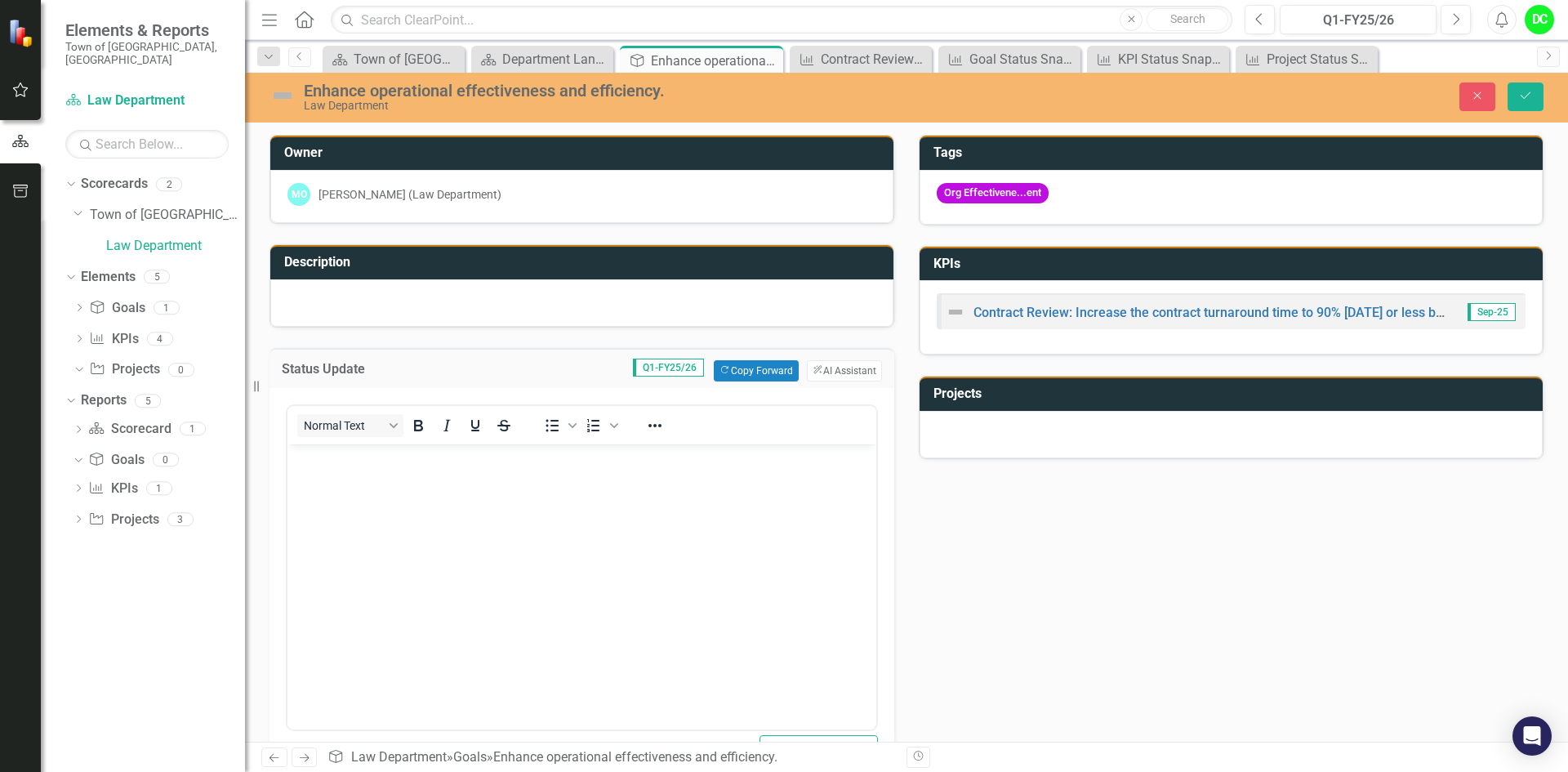
click at [487, 306] on div at bounding box center [582, 303] width 623 height 47
click at [980, 428] on div at bounding box center [1231, 434] width 623 height 47
click at [1476, 92] on icon "Close" at bounding box center [1478, 95] width 15 height 12
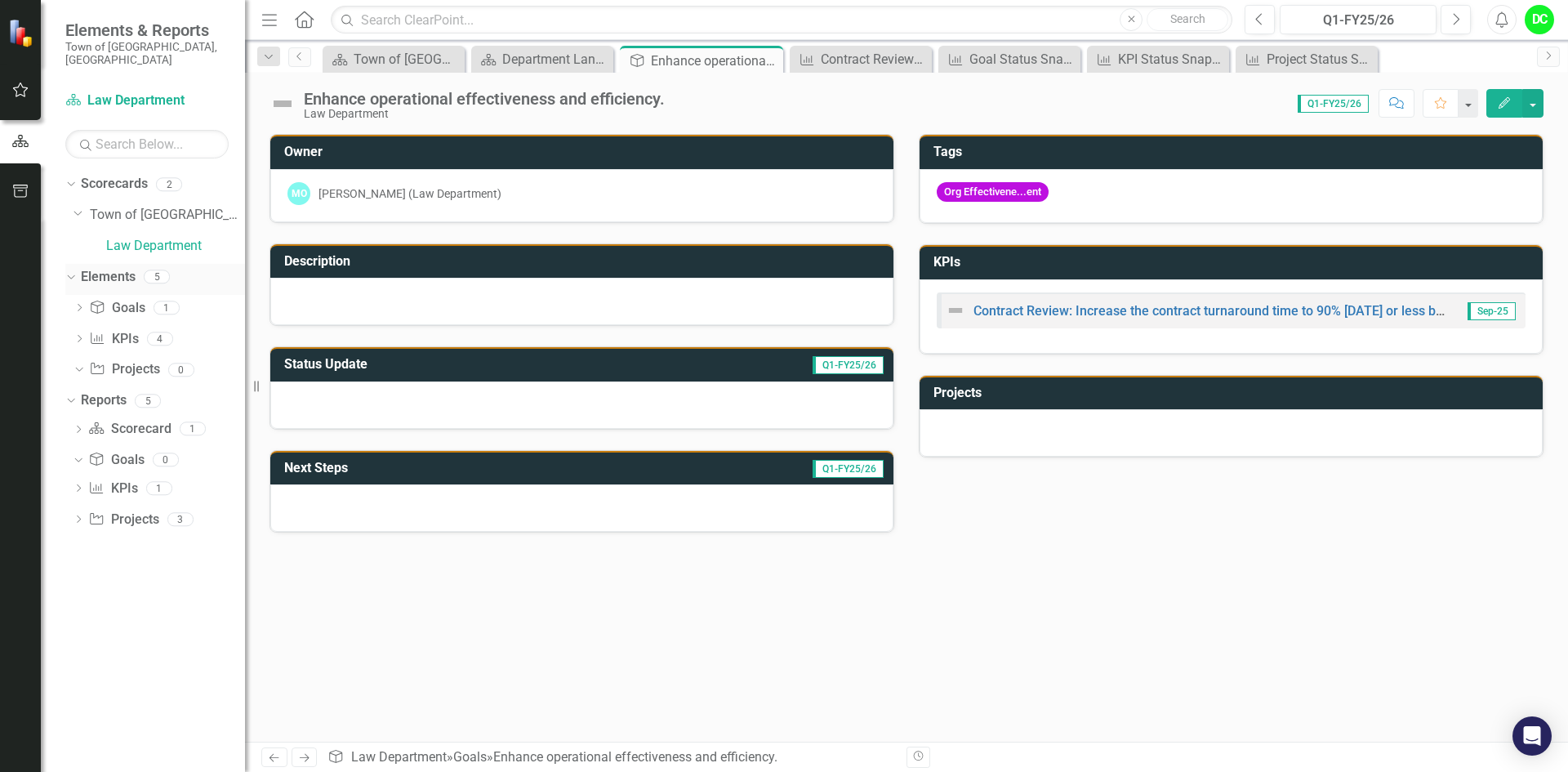
click at [71, 270] on icon "Dropdown" at bounding box center [69, 276] width 9 height 12
click at [71, 274] on icon at bounding box center [72, 277] width 4 height 7
click at [84, 304] on icon "Dropdown" at bounding box center [80, 308] width 12 height 9
click at [81, 364] on icon "Dropdown" at bounding box center [80, 368] width 12 height 9
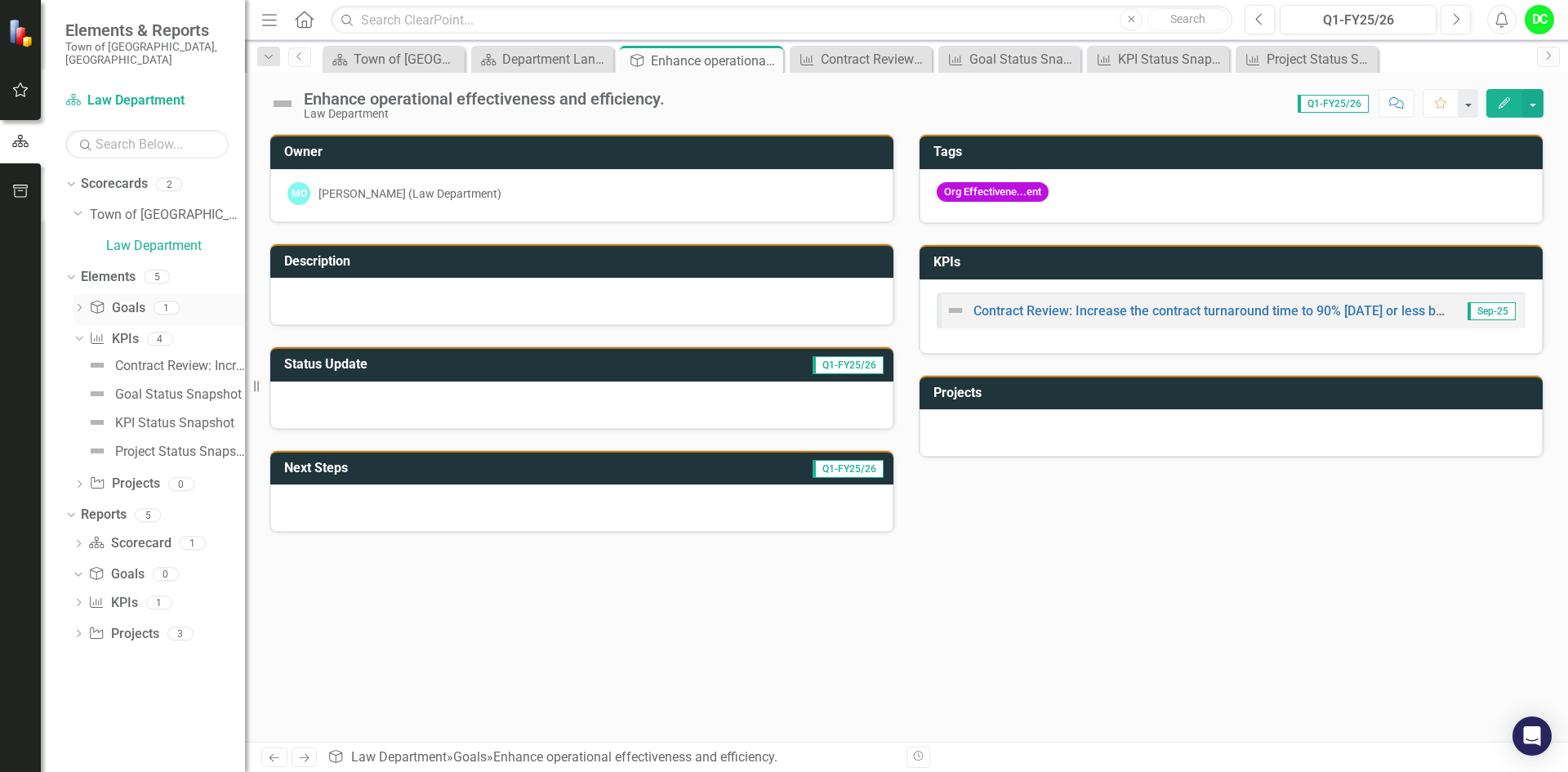
click at [79, 304] on icon "Dropdown" at bounding box center [80, 308] width 12 height 9
click at [192, 327] on div "Enhance operational effectiveness and efficiency." at bounding box center [180, 334] width 130 height 15
click at [1419, 309] on link "Contract Review: Increase the contract turnaround time to 90% [DATE] or less by…" at bounding box center [1230, 310] width 514 height 16
